Goal: Entertainment & Leisure: Browse casually

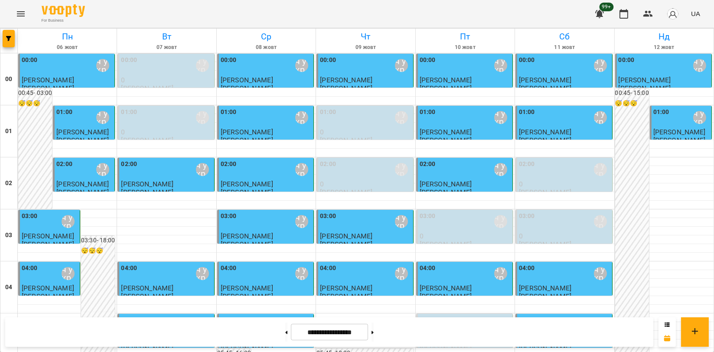
scroll to position [603, 0]
click at [25, 12] on icon "Menu" at bounding box center [21, 14] width 10 height 10
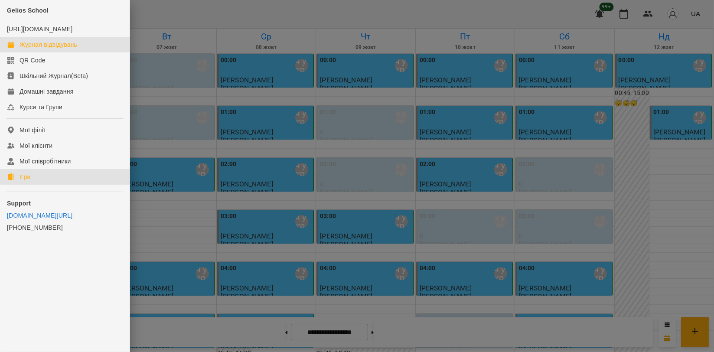
drag, startPoint x: 37, startPoint y: 186, endPoint x: 75, endPoint y: 228, distance: 56.4
click at [37, 185] on link "Ігри" at bounding box center [65, 177] width 130 height 16
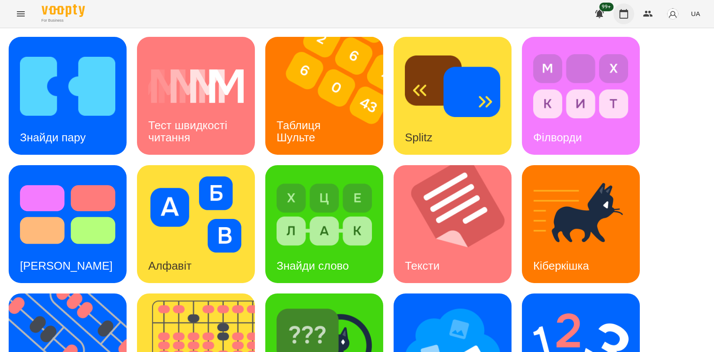
click at [617, 16] on button "button" at bounding box center [623, 13] width 21 height 21
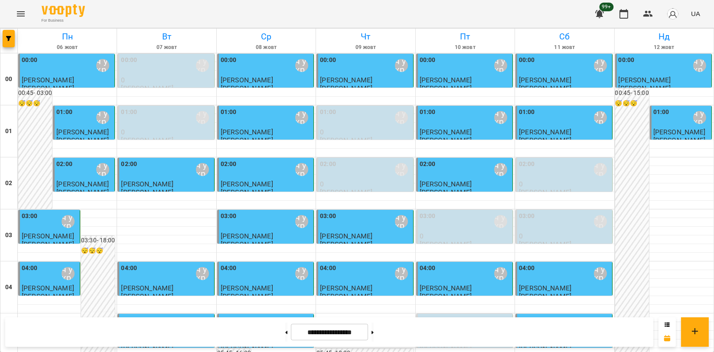
scroll to position [642, 0]
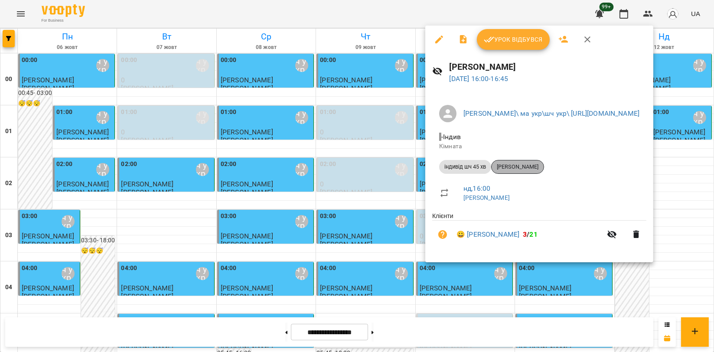
click at [528, 167] on span "[PERSON_NAME]" at bounding box center [517, 167] width 52 height 8
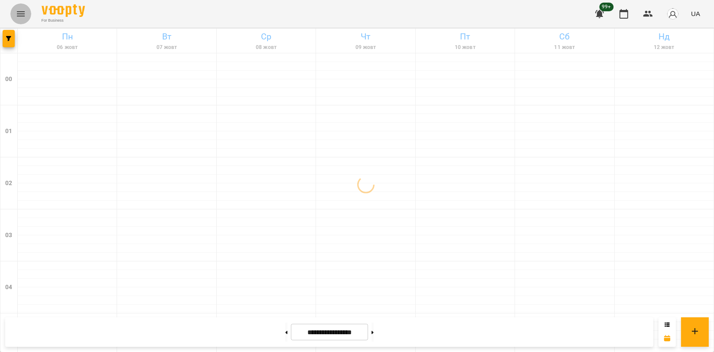
click at [24, 23] on button "Menu" at bounding box center [20, 13] width 21 height 21
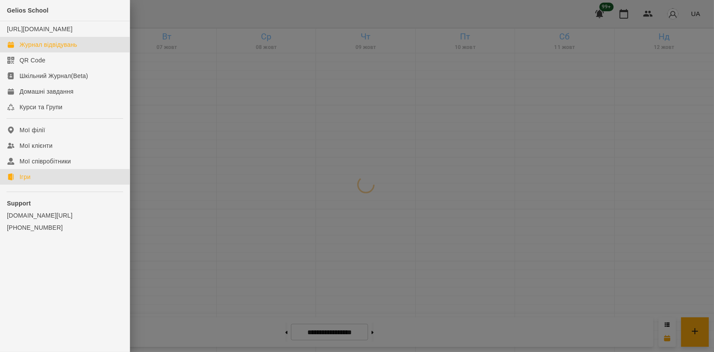
click at [29, 181] on div "Ігри" at bounding box center [24, 176] width 11 height 9
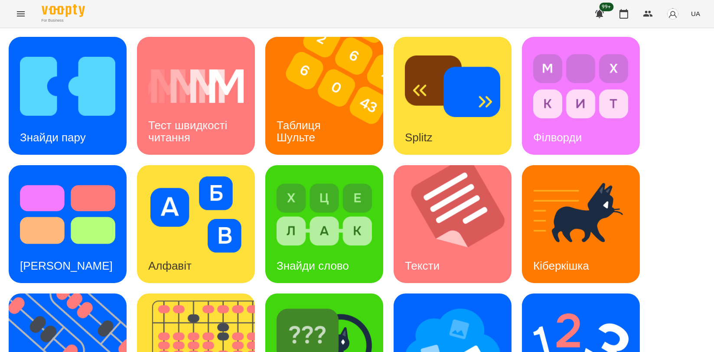
scroll to position [196, 0]
click at [217, 293] on img at bounding box center [201, 352] width 129 height 118
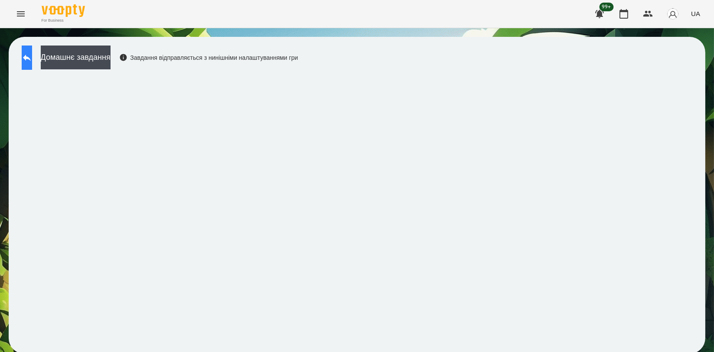
click at [32, 55] on icon at bounding box center [27, 57] width 10 height 10
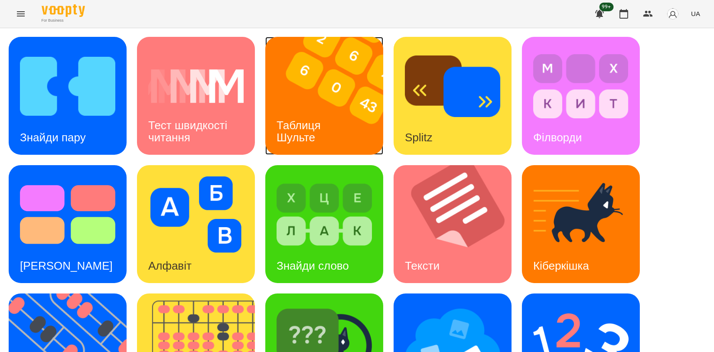
click at [315, 72] on img at bounding box center [329, 96] width 129 height 118
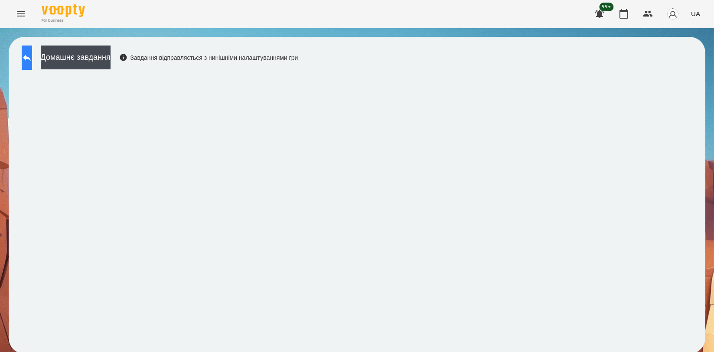
click at [23, 59] on button at bounding box center [27, 57] width 10 height 24
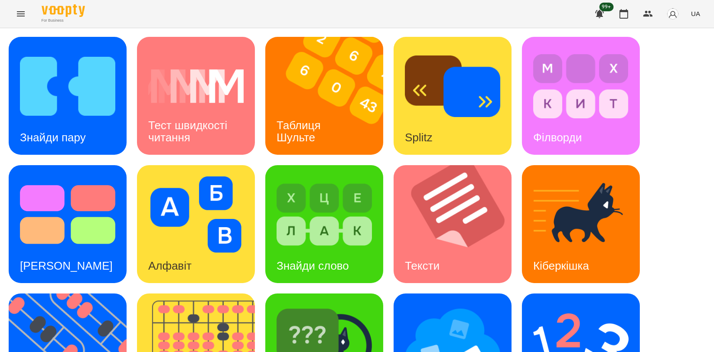
scroll to position [144, 0]
click at [77, 293] on img at bounding box center [73, 352] width 129 height 118
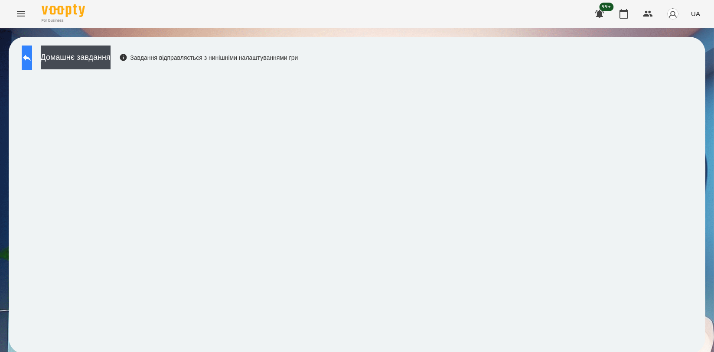
click at [32, 55] on icon at bounding box center [27, 57] width 10 height 10
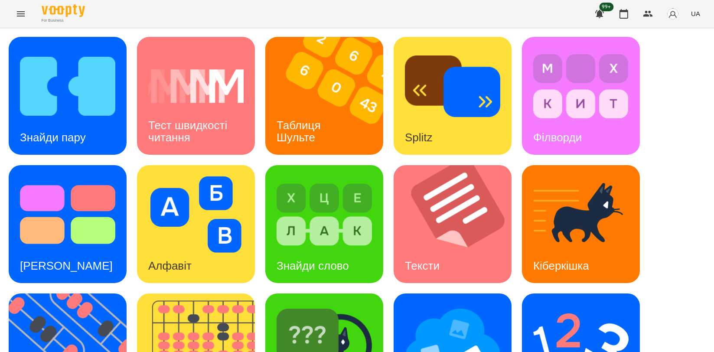
scroll to position [192, 0]
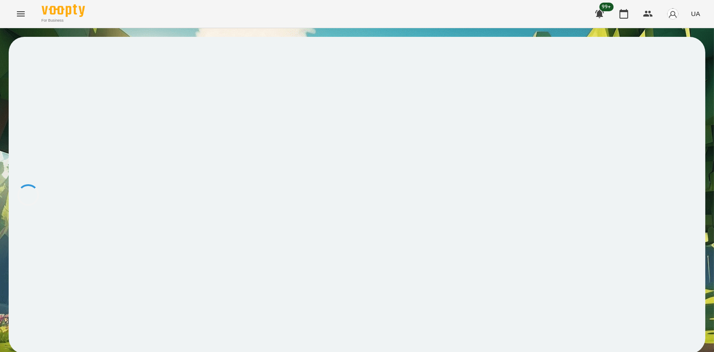
click at [62, 302] on div at bounding box center [357, 195] width 696 height 317
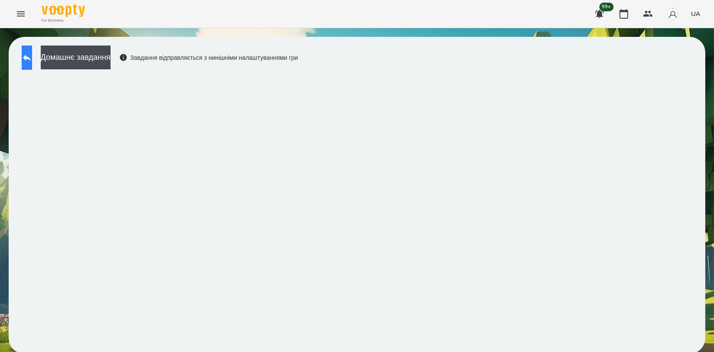
click at [31, 59] on icon at bounding box center [27, 58] width 8 height 6
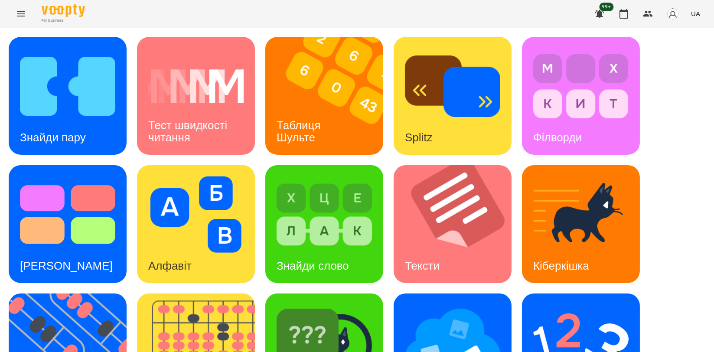
scroll to position [48, 0]
click at [557, 305] on img at bounding box center [580, 343] width 95 height 76
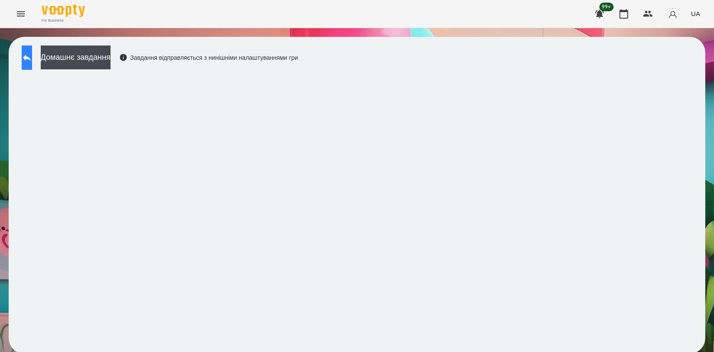
click at [31, 63] on button at bounding box center [27, 57] width 10 height 24
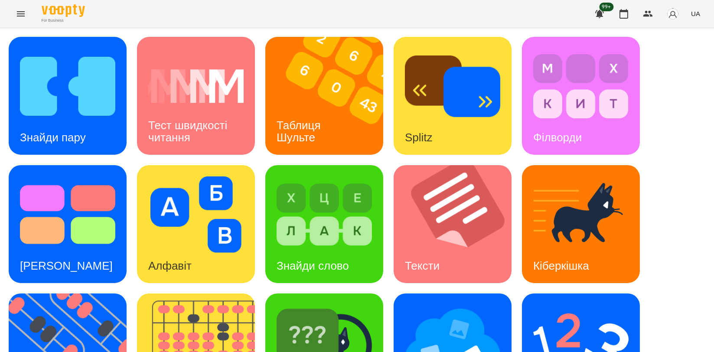
scroll to position [192, 0]
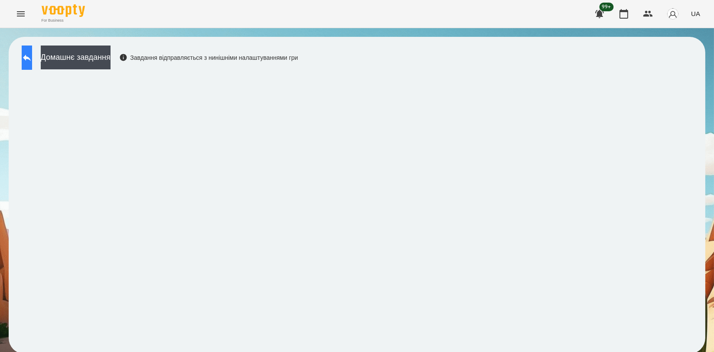
click at [32, 51] on button at bounding box center [27, 57] width 10 height 24
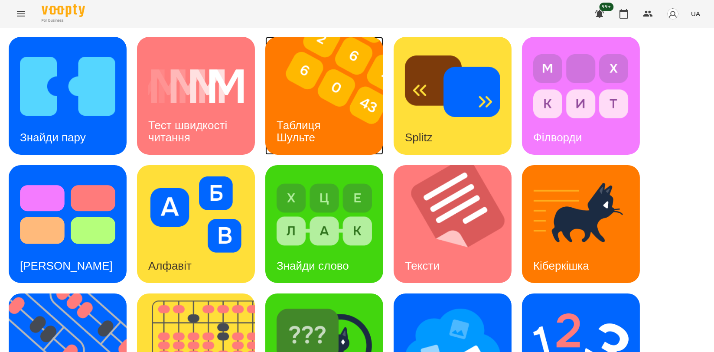
click at [313, 106] on img at bounding box center [329, 96] width 129 height 118
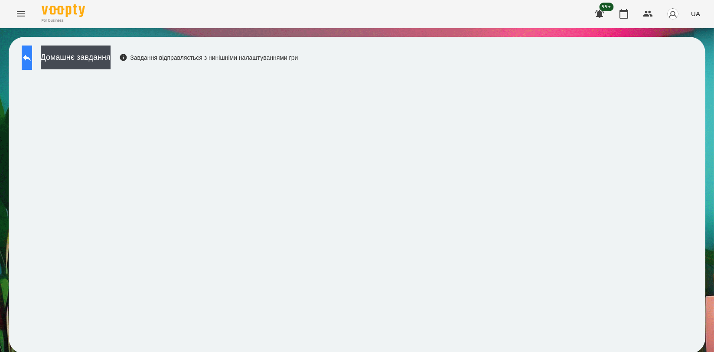
click at [32, 55] on icon at bounding box center [27, 57] width 10 height 10
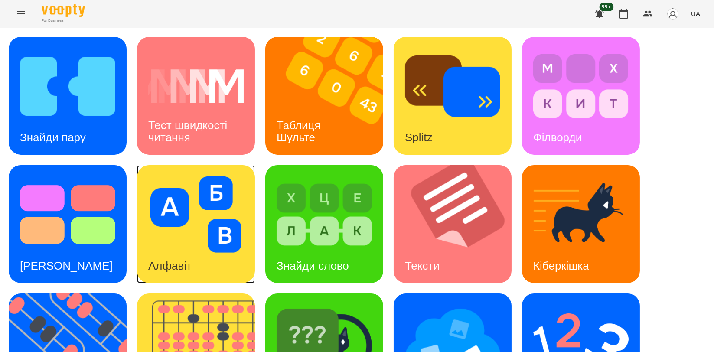
click at [183, 218] on img at bounding box center [195, 214] width 95 height 76
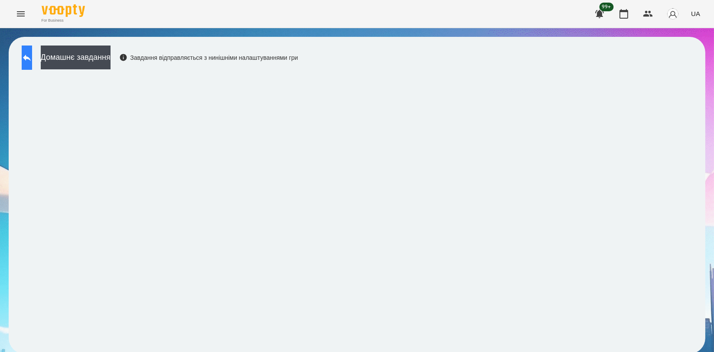
click at [32, 62] on icon at bounding box center [27, 57] width 10 height 10
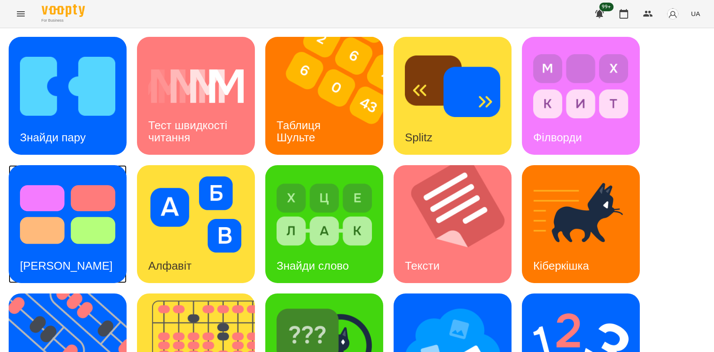
click at [83, 219] on img at bounding box center [67, 214] width 95 height 76
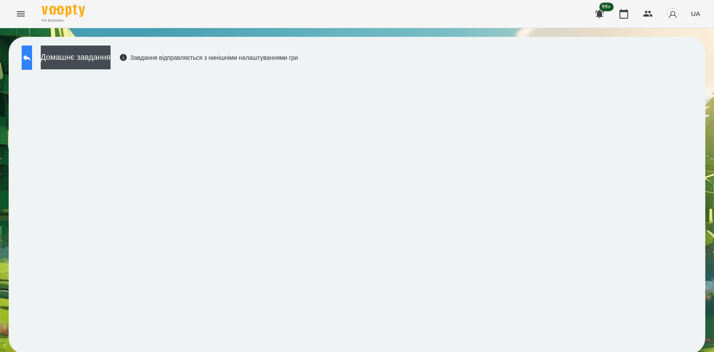
click at [30, 60] on button at bounding box center [27, 57] width 10 height 24
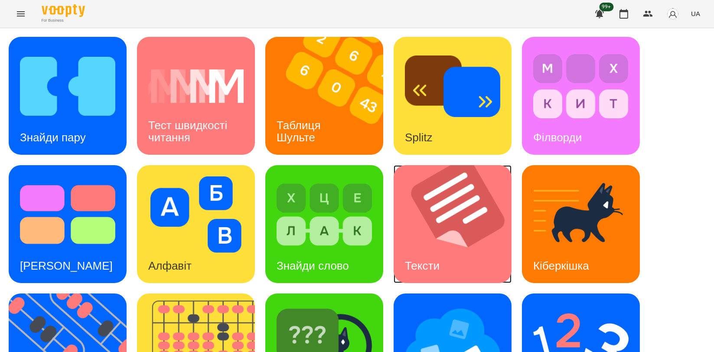
click at [441, 176] on img at bounding box center [457, 224] width 129 height 118
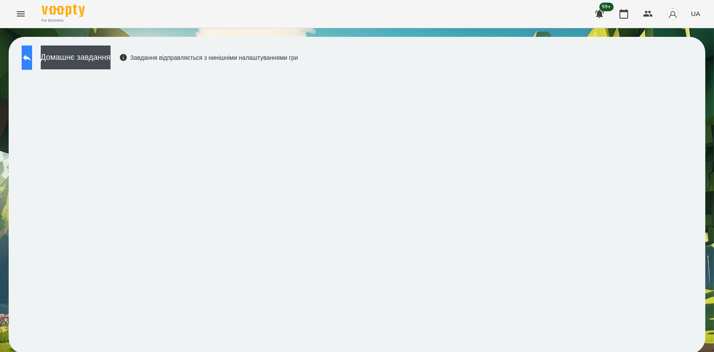
click at [32, 52] on icon at bounding box center [27, 57] width 10 height 10
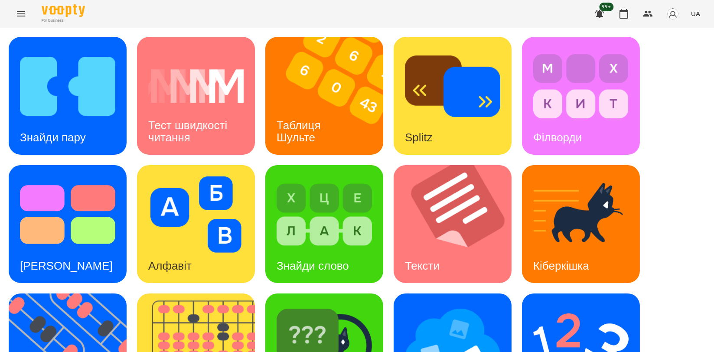
scroll to position [96, 0]
click at [450, 249] on div "Тексти" at bounding box center [421, 266] width 57 height 34
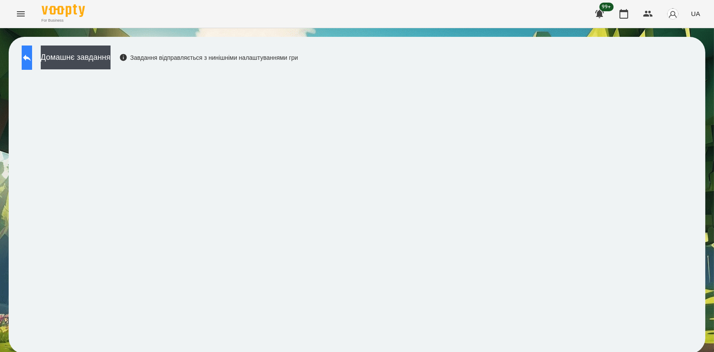
click at [32, 59] on icon at bounding box center [27, 57] width 10 height 10
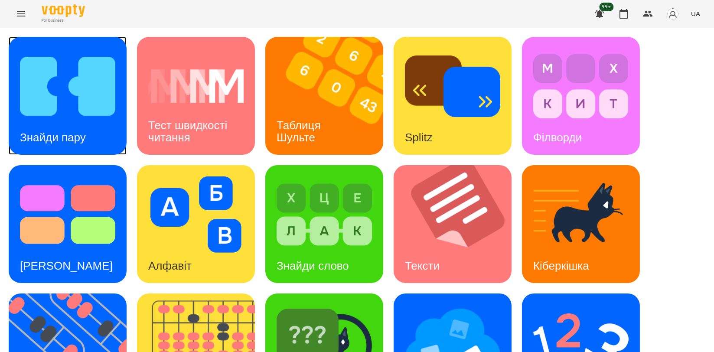
click at [71, 131] on h3 "Знайди пару" at bounding box center [53, 137] width 66 height 13
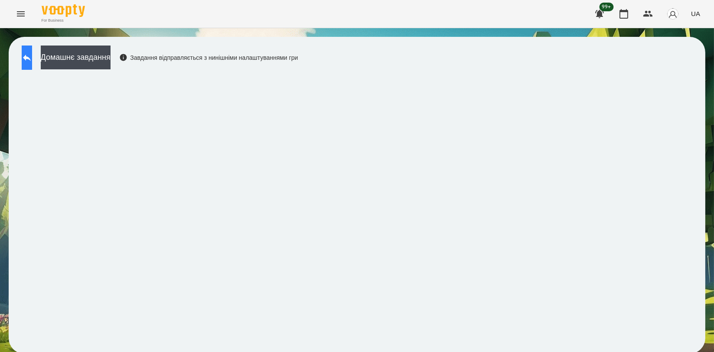
click at [31, 52] on icon at bounding box center [27, 57] width 10 height 10
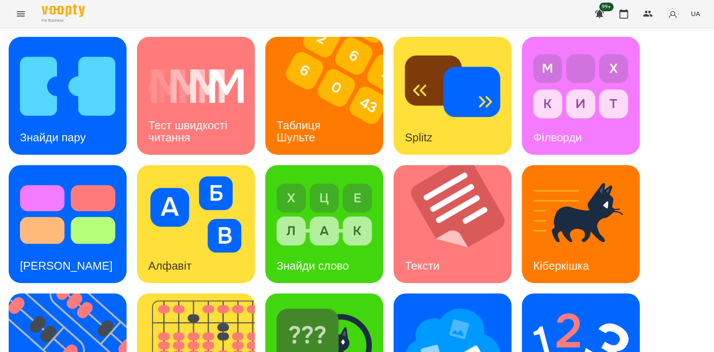
scroll to position [96, 0]
click at [318, 305] on img at bounding box center [323, 343] width 95 height 76
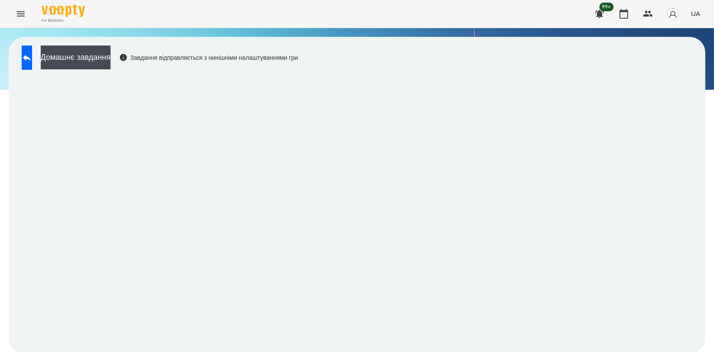
scroll to position [1, 0]
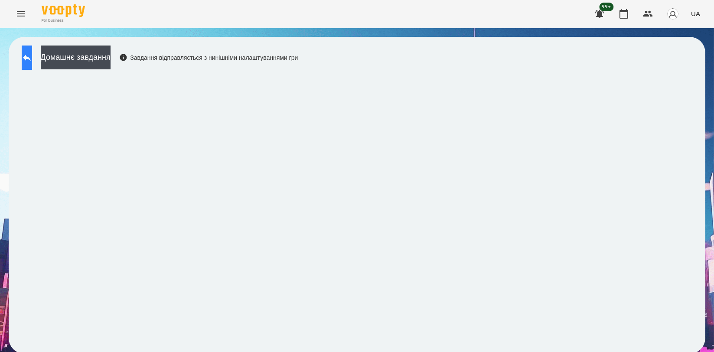
click at [28, 60] on button at bounding box center [27, 57] width 10 height 24
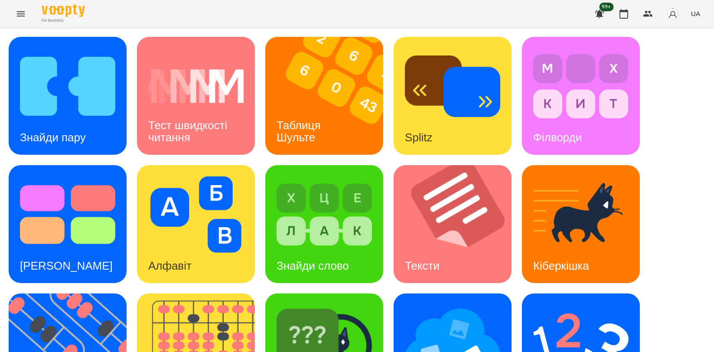
scroll to position [196, 0]
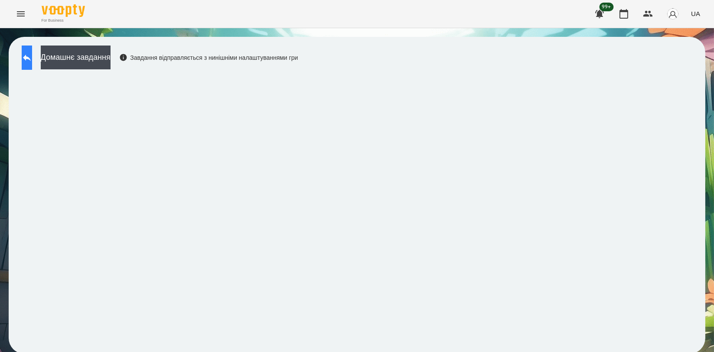
click at [28, 61] on button at bounding box center [27, 57] width 10 height 24
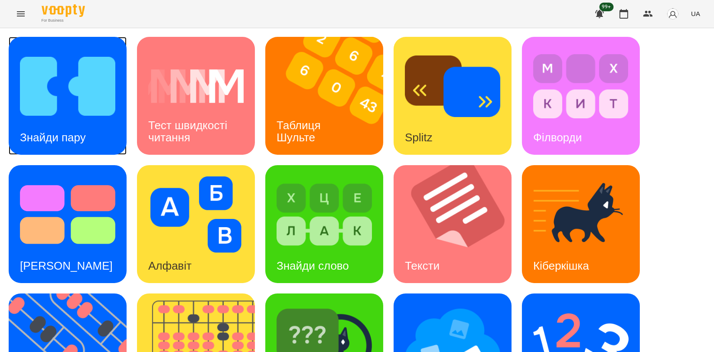
click at [96, 108] on img at bounding box center [67, 86] width 95 height 76
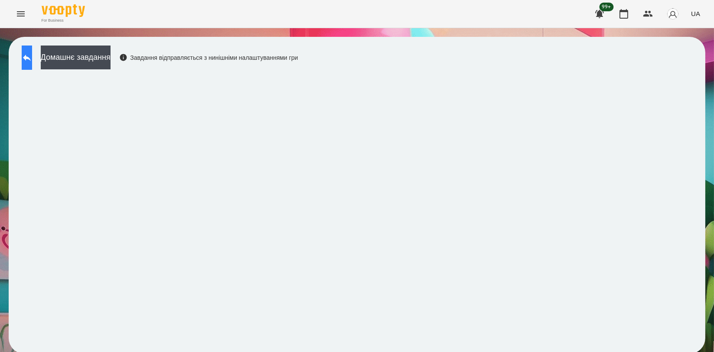
click at [32, 56] on icon at bounding box center [27, 57] width 10 height 10
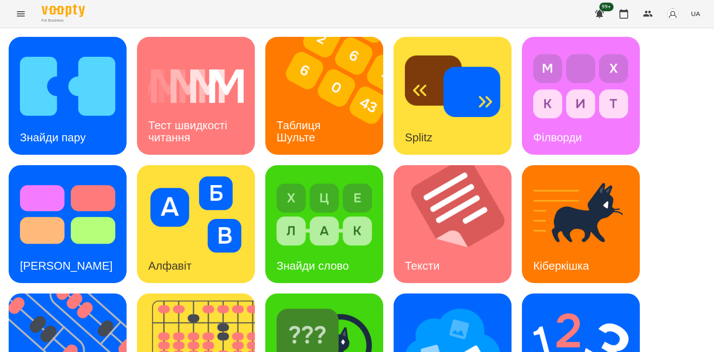
scroll to position [144, 0]
click at [455, 165] on img at bounding box center [457, 224] width 129 height 118
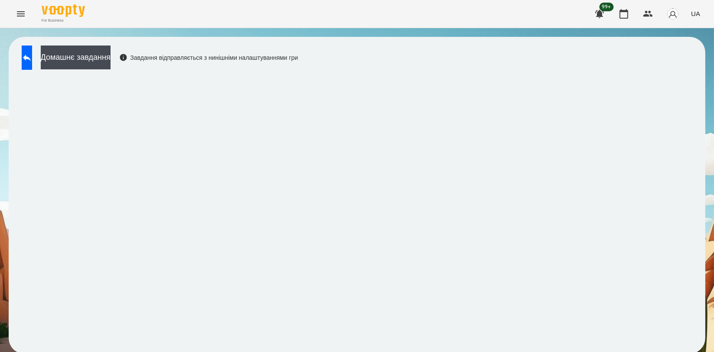
scroll to position [1, 0]
click at [32, 58] on icon at bounding box center [27, 57] width 10 height 10
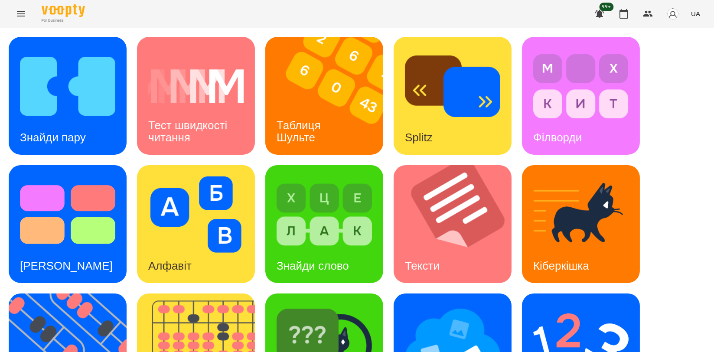
scroll to position [194, 0]
click at [580, 305] on img at bounding box center [580, 343] width 95 height 76
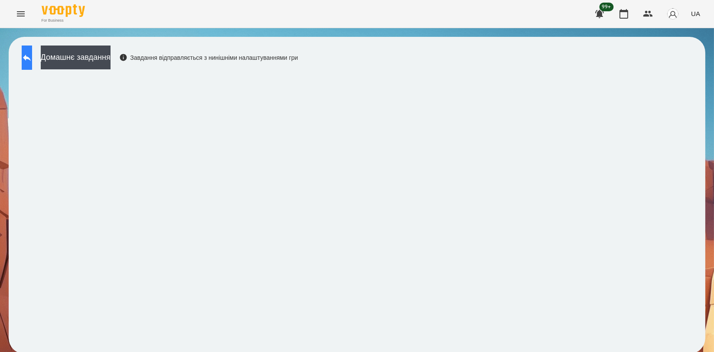
click at [26, 56] on button at bounding box center [27, 57] width 10 height 24
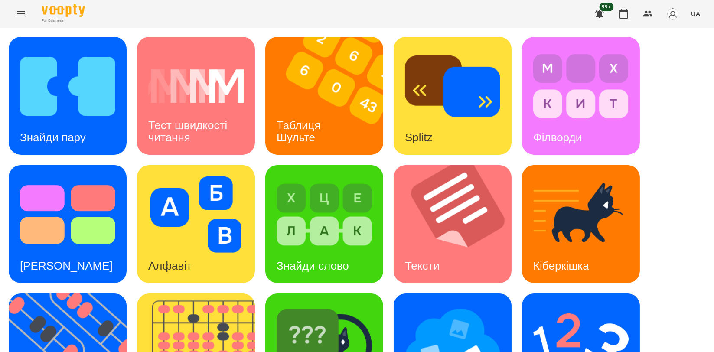
scroll to position [192, 0]
click at [63, 293] on img at bounding box center [73, 352] width 129 height 118
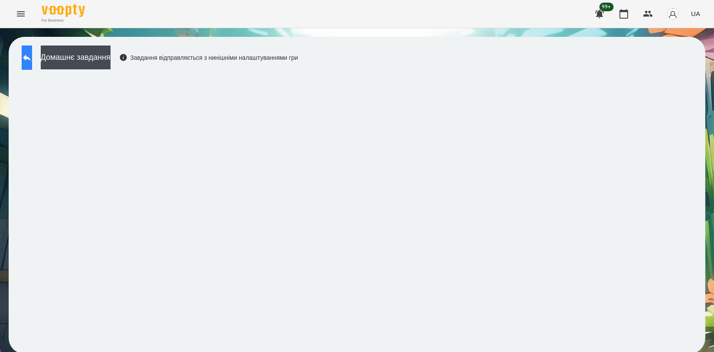
click at [28, 56] on button at bounding box center [27, 57] width 10 height 24
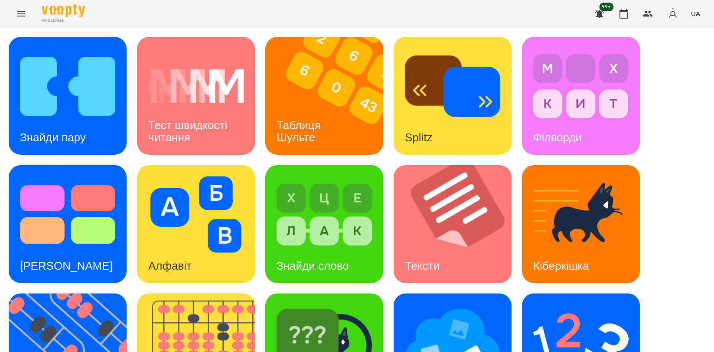
scroll to position [144, 0]
click at [186, 293] on img at bounding box center [201, 352] width 129 height 118
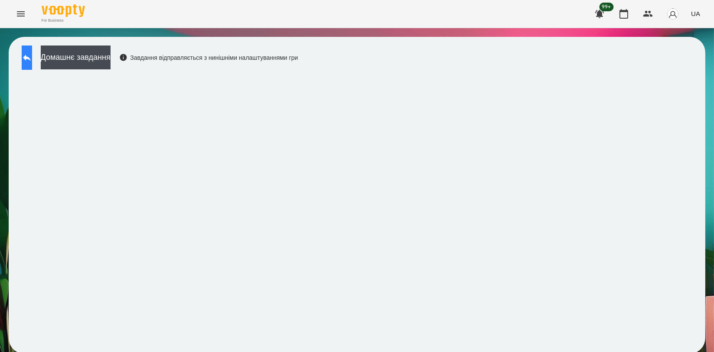
click at [30, 61] on icon at bounding box center [27, 57] width 10 height 10
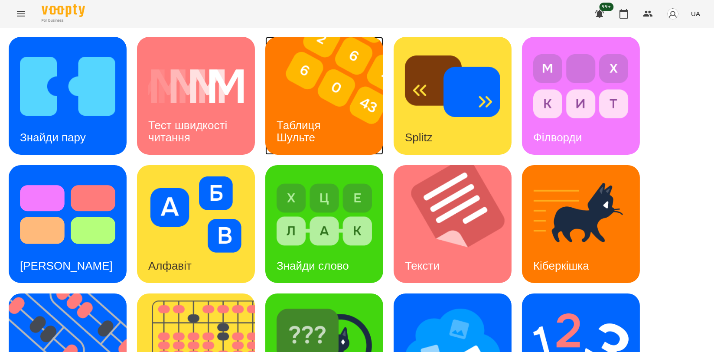
click at [317, 123] on h3 "Таблиця Шульте" at bounding box center [299, 131] width 47 height 25
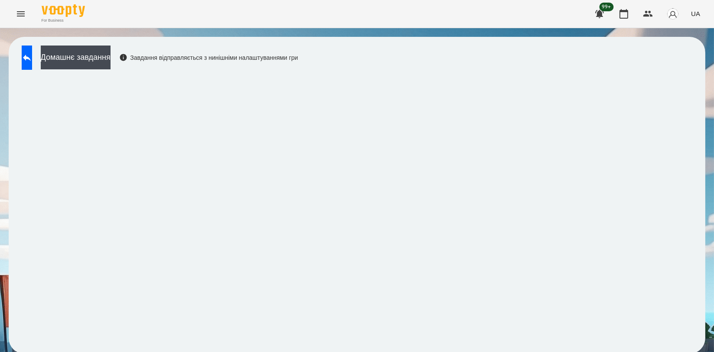
click at [19, 54] on div "Домашнє завдання Завдання відправляється з нинішніми налаштуваннями гри" at bounding box center [157, 59] width 280 height 29
click at [32, 62] on button at bounding box center [27, 57] width 10 height 24
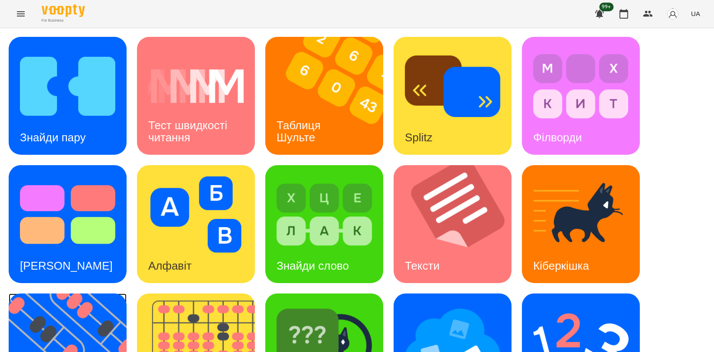
click at [64, 295] on img at bounding box center [73, 352] width 129 height 118
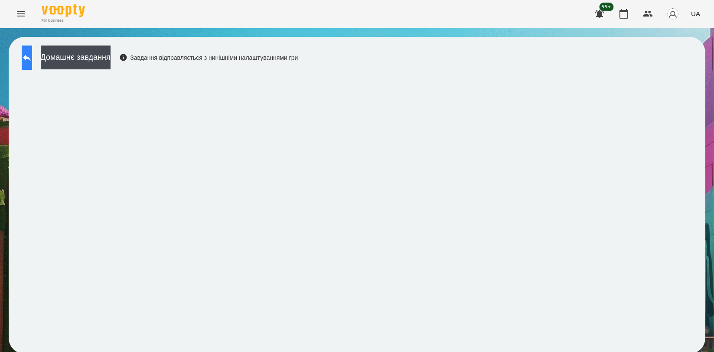
click at [32, 54] on button at bounding box center [27, 57] width 10 height 24
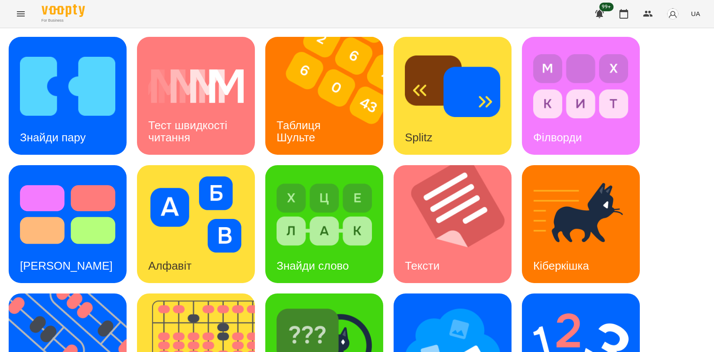
scroll to position [192, 0]
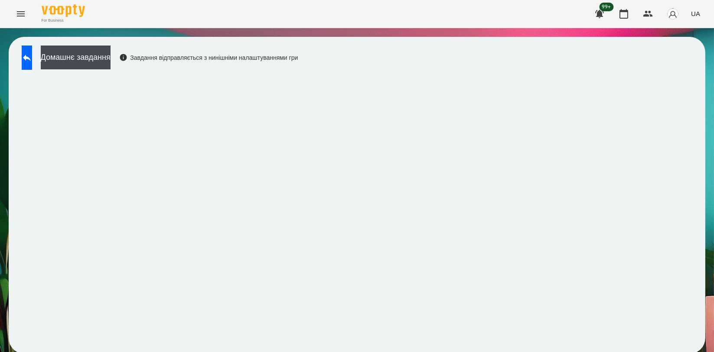
scroll to position [1, 0]
click at [31, 55] on icon at bounding box center [27, 58] width 8 height 6
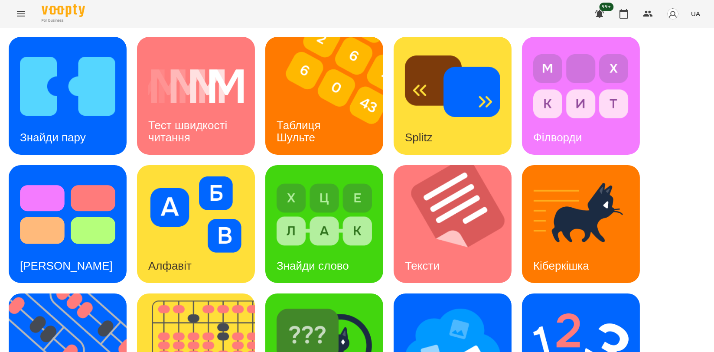
scroll to position [144, 0]
click at [546, 305] on img at bounding box center [580, 343] width 95 height 76
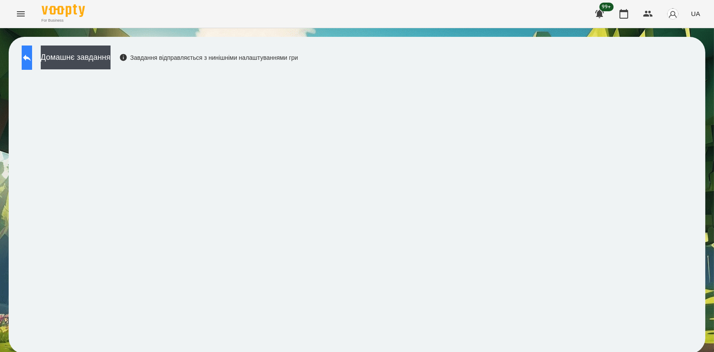
click at [29, 49] on button at bounding box center [27, 57] width 10 height 24
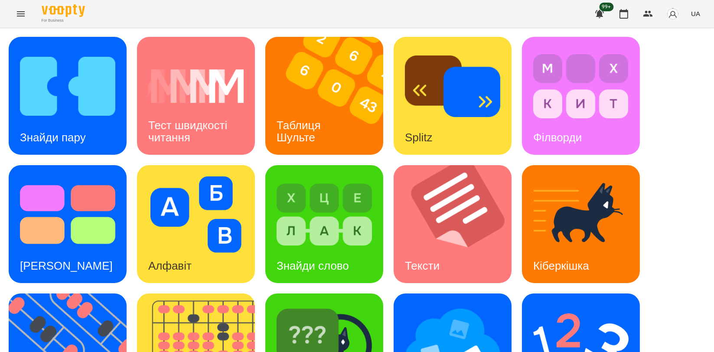
scroll to position [196, 0]
click at [330, 305] on img at bounding box center [323, 343] width 95 height 76
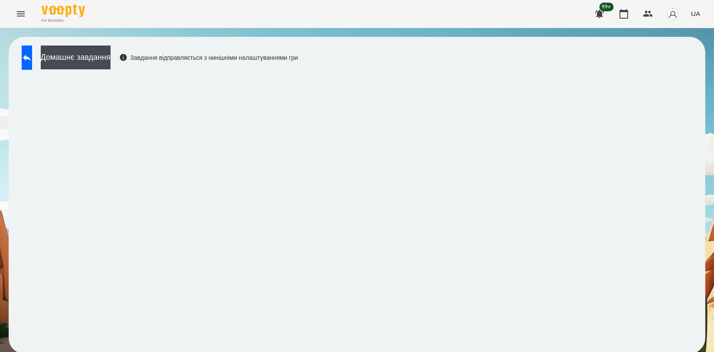
scroll to position [1, 0]
drag, startPoint x: 36, startPoint y: 53, endPoint x: 270, endPoint y: 23, distance: 235.9
click at [32, 53] on icon at bounding box center [27, 57] width 10 height 10
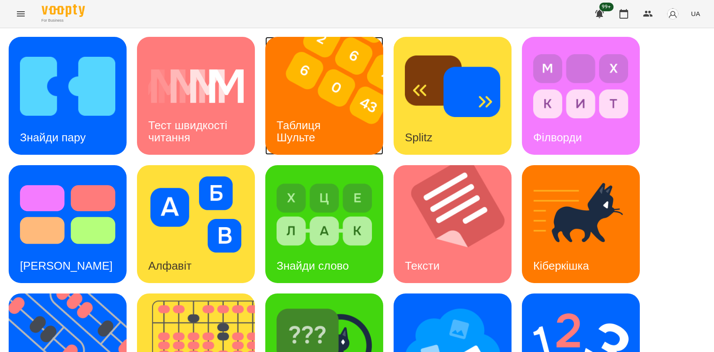
click at [313, 97] on img at bounding box center [329, 96] width 129 height 118
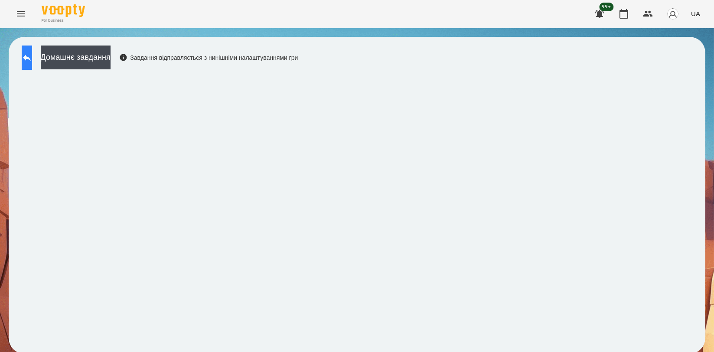
click at [31, 58] on icon at bounding box center [27, 58] width 8 height 6
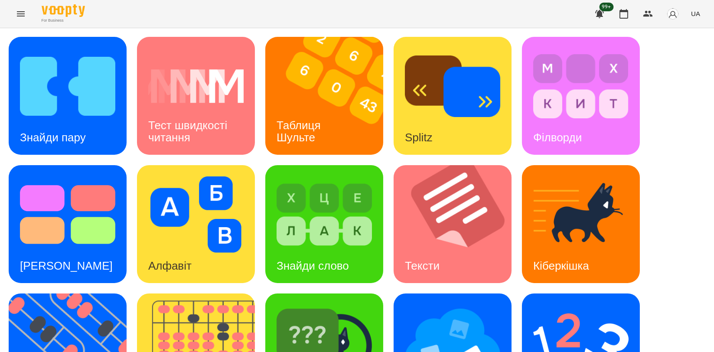
scroll to position [196, 0]
click at [41, 293] on img at bounding box center [73, 352] width 129 height 118
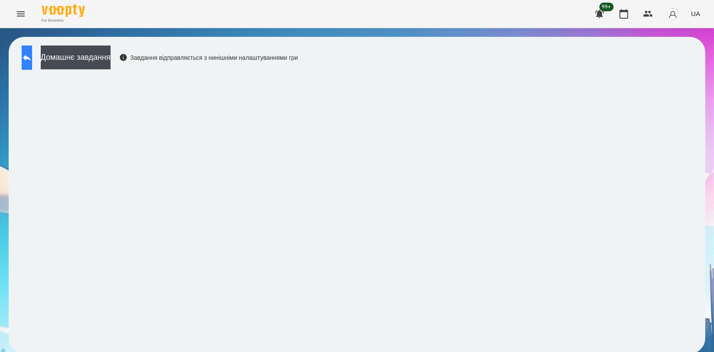
click at [31, 57] on icon at bounding box center [27, 58] width 8 height 6
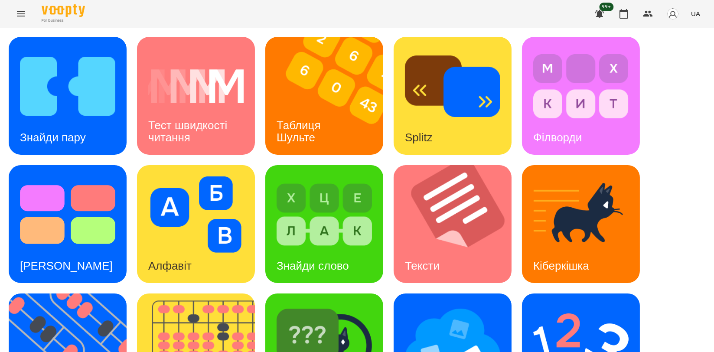
scroll to position [192, 0]
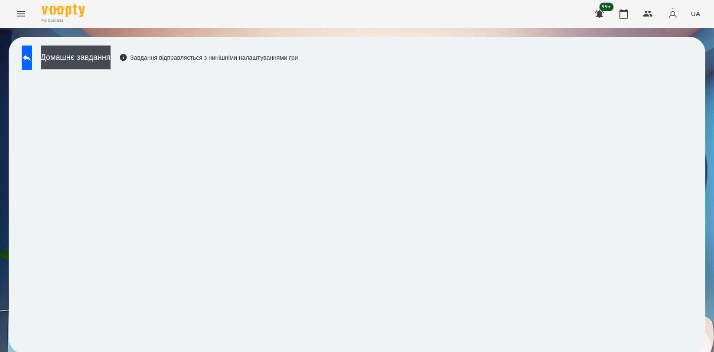
scroll to position [1, 0]
click at [32, 56] on icon at bounding box center [27, 57] width 10 height 10
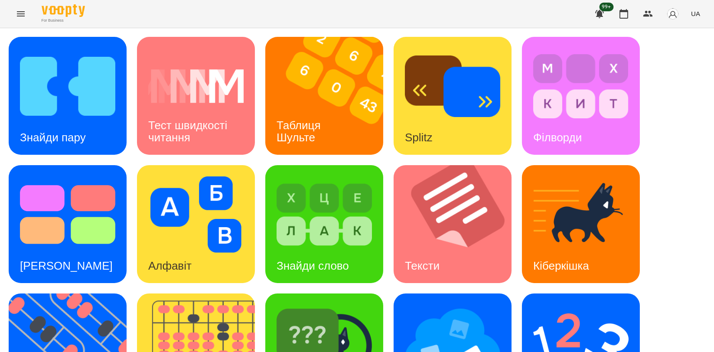
scroll to position [97, 0]
click at [623, 13] on icon "button" at bounding box center [623, 14] width 10 height 10
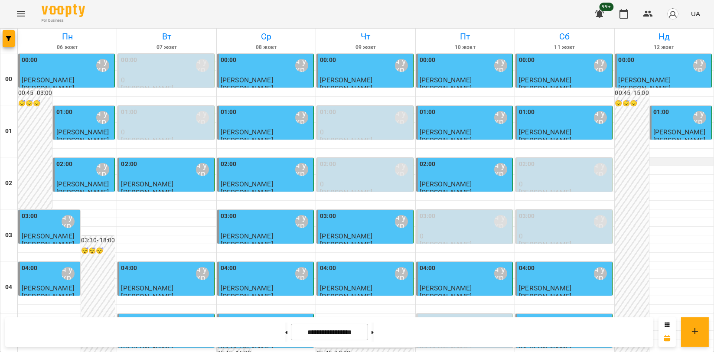
scroll to position [818, 0]
